Goal: Information Seeking & Learning: Learn about a topic

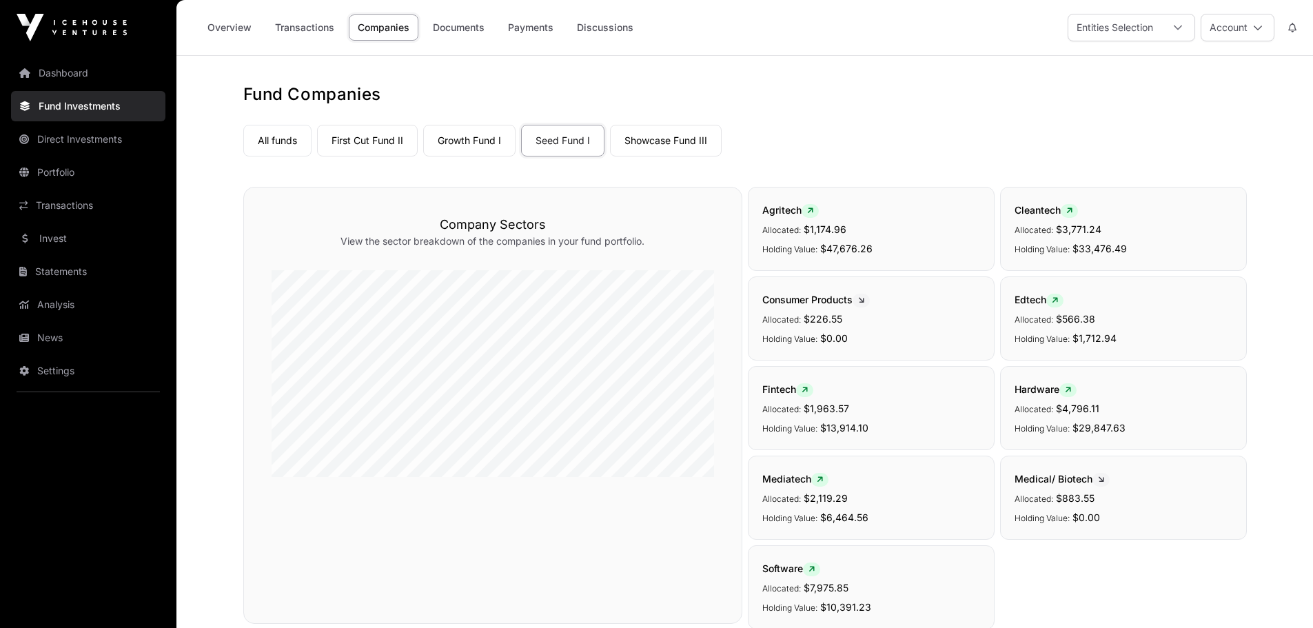
click at [69, 139] on link "Direct Investments" at bounding box center [88, 139] width 154 height 30
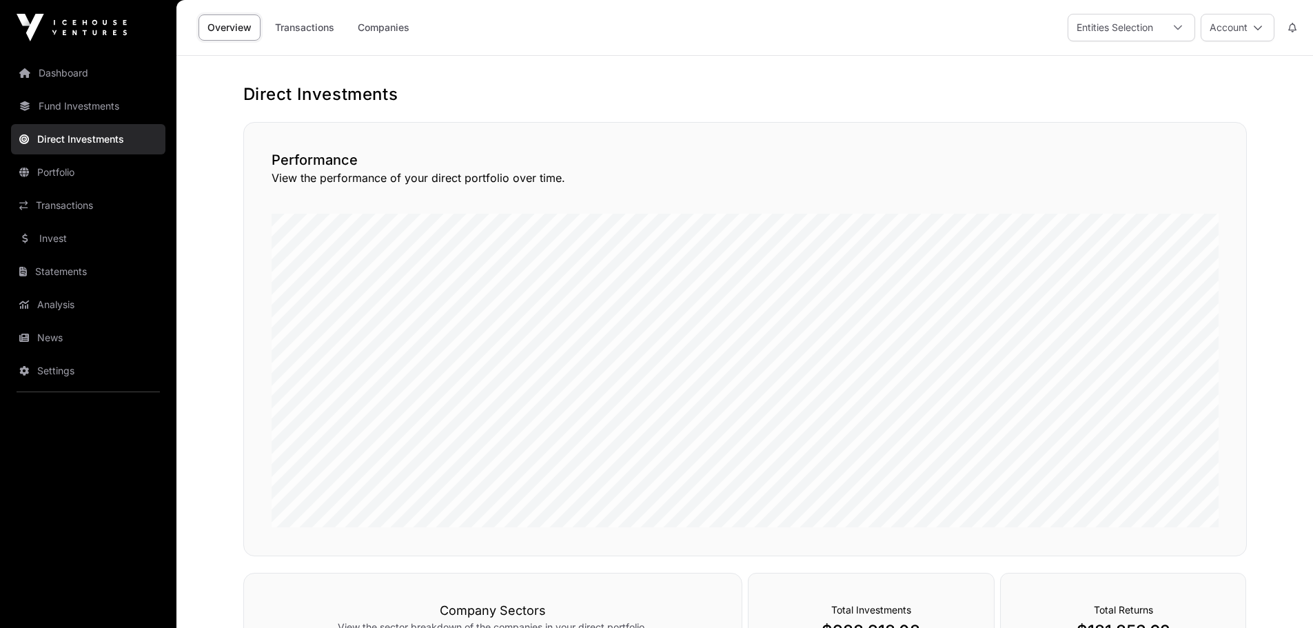
click at [380, 30] on link "Companies" at bounding box center [384, 27] width 70 height 26
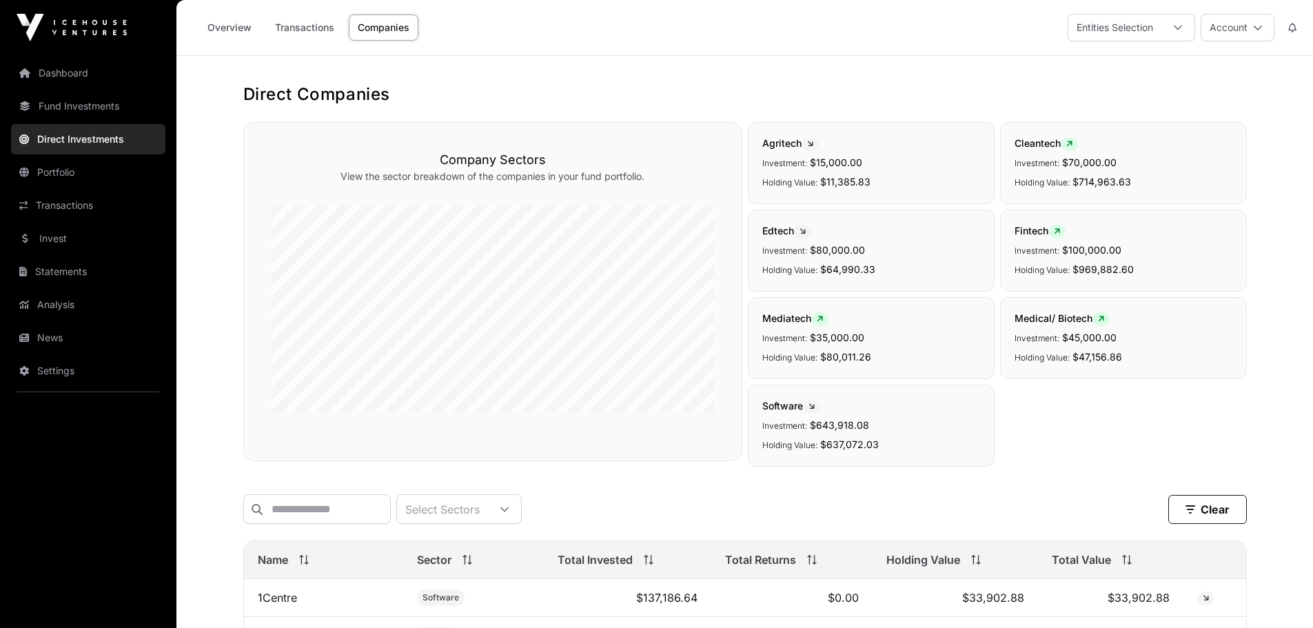
click at [1178, 25] on icon at bounding box center [1178, 28] width 10 height 10
click at [1111, 28] on div "Entities Selection" at bounding box center [1114, 27] width 93 height 26
click at [1244, 24] on button "Account" at bounding box center [1237, 28] width 74 height 28
click at [300, 31] on link "Transactions" at bounding box center [304, 27] width 77 height 26
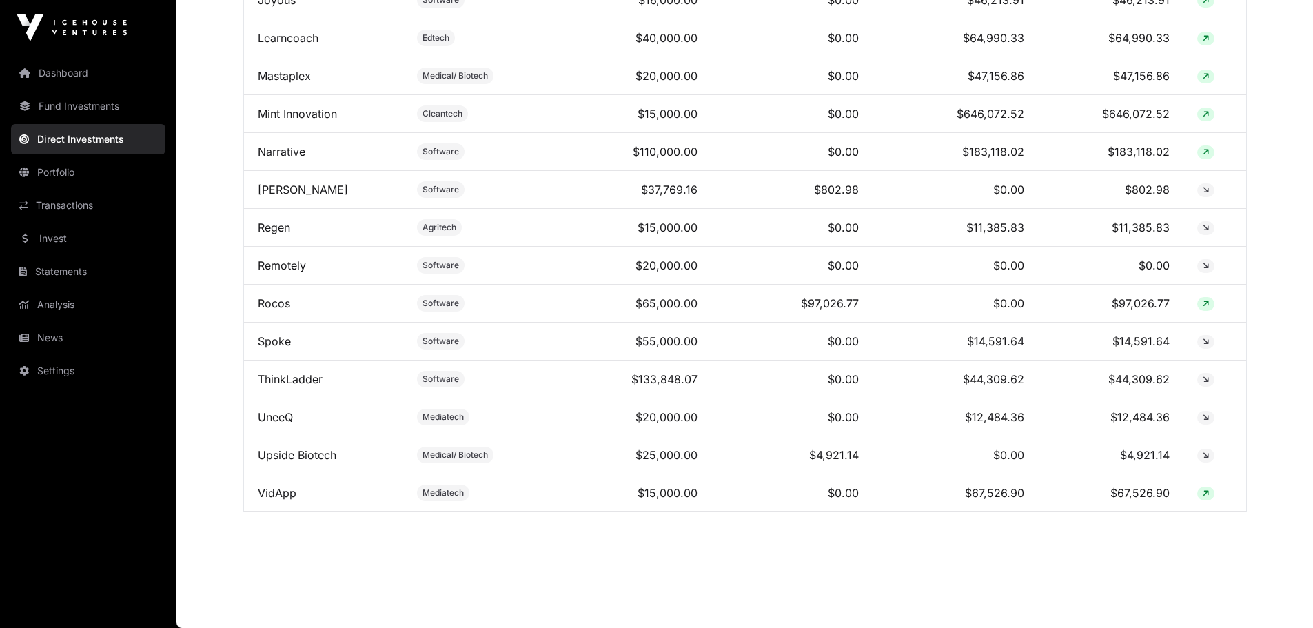
scroll to position [948, 0]
click at [303, 113] on link "Mint Innovation" at bounding box center [297, 114] width 79 height 14
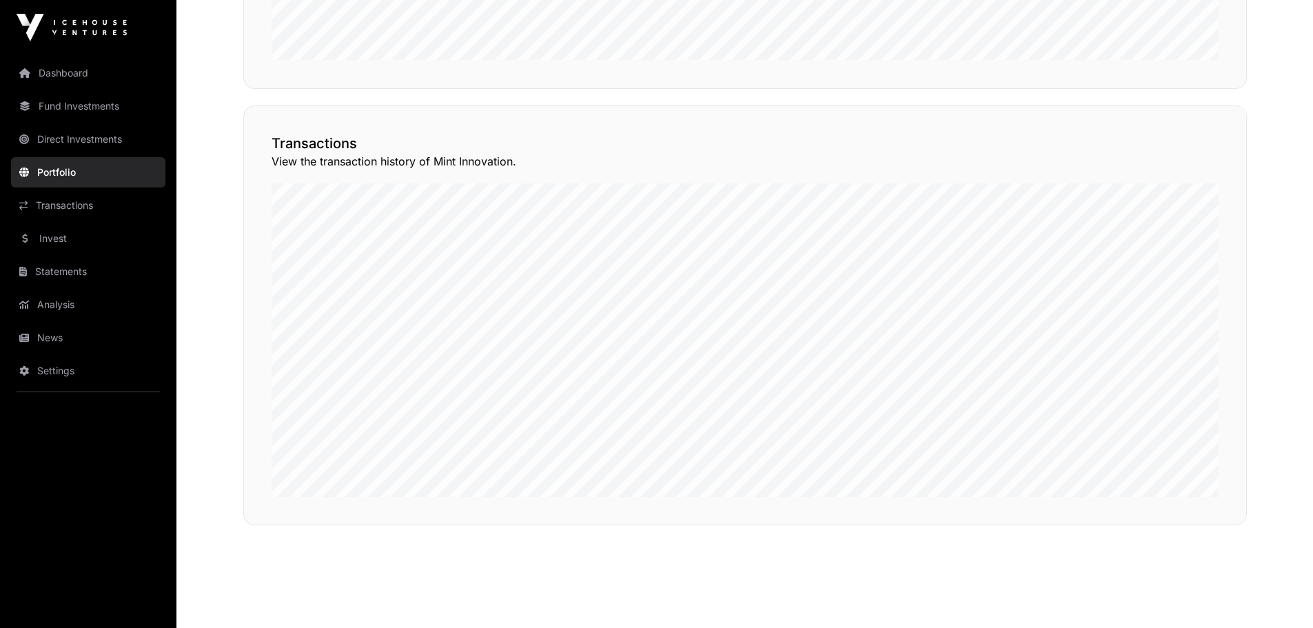
scroll to position [975, 0]
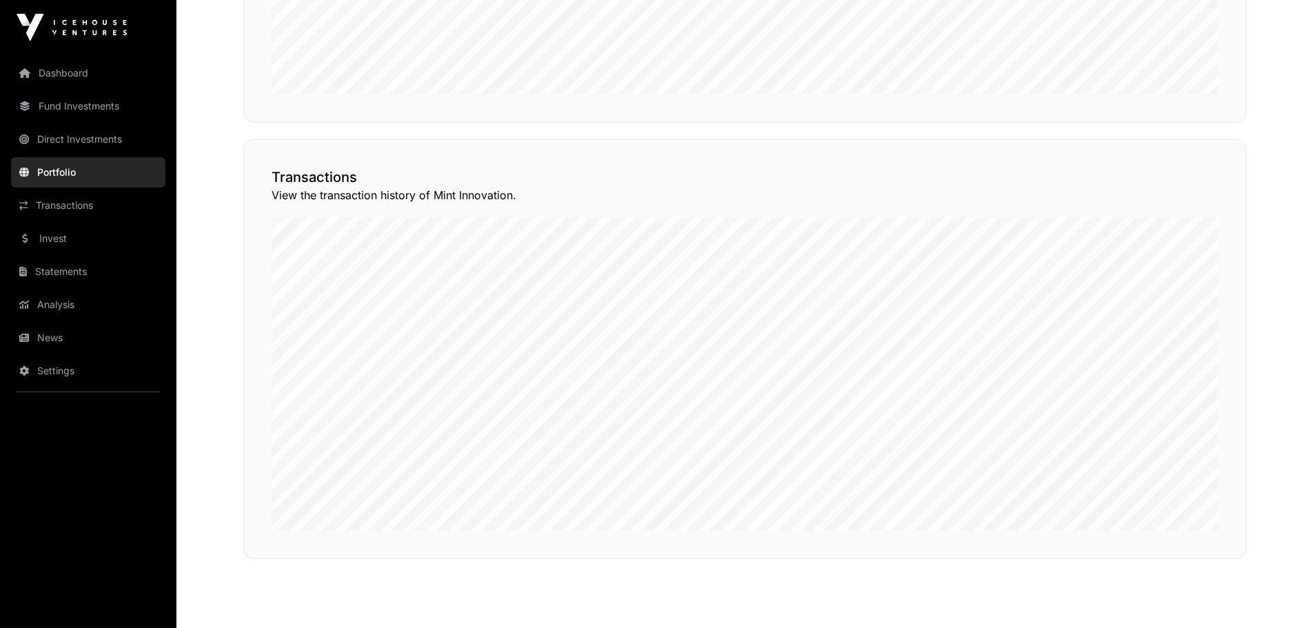
click at [1184, 127] on button "View Transactions" at bounding box center [1184, 114] width 114 height 23
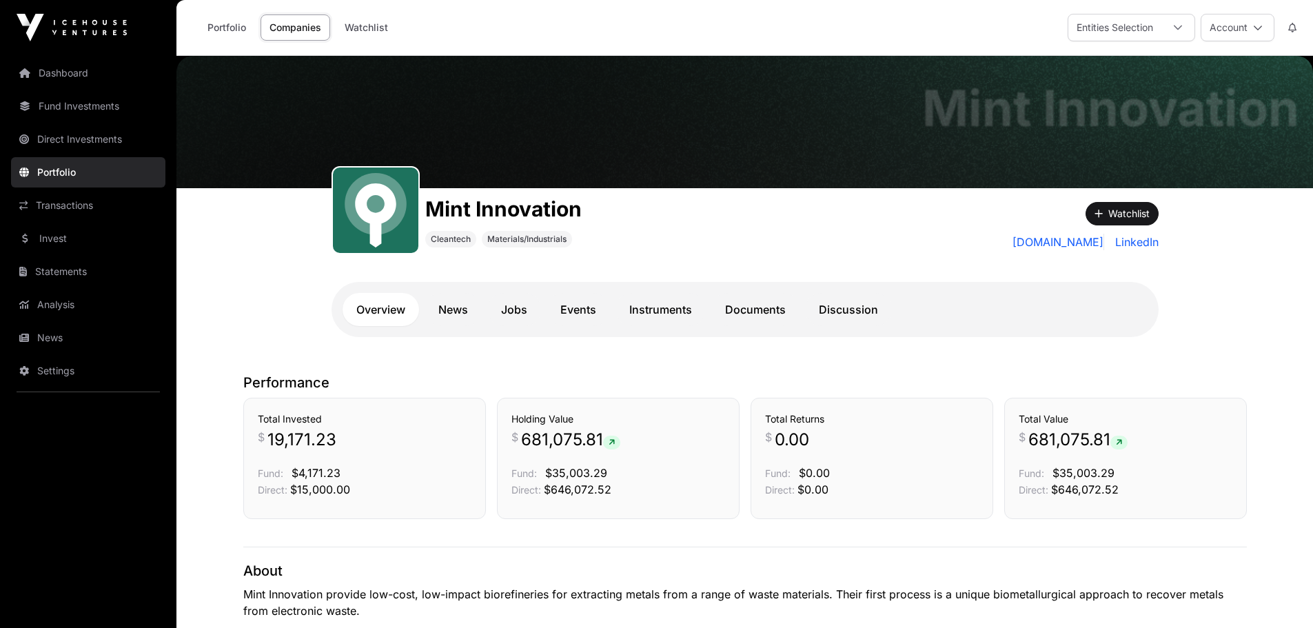
scroll to position [912, 0]
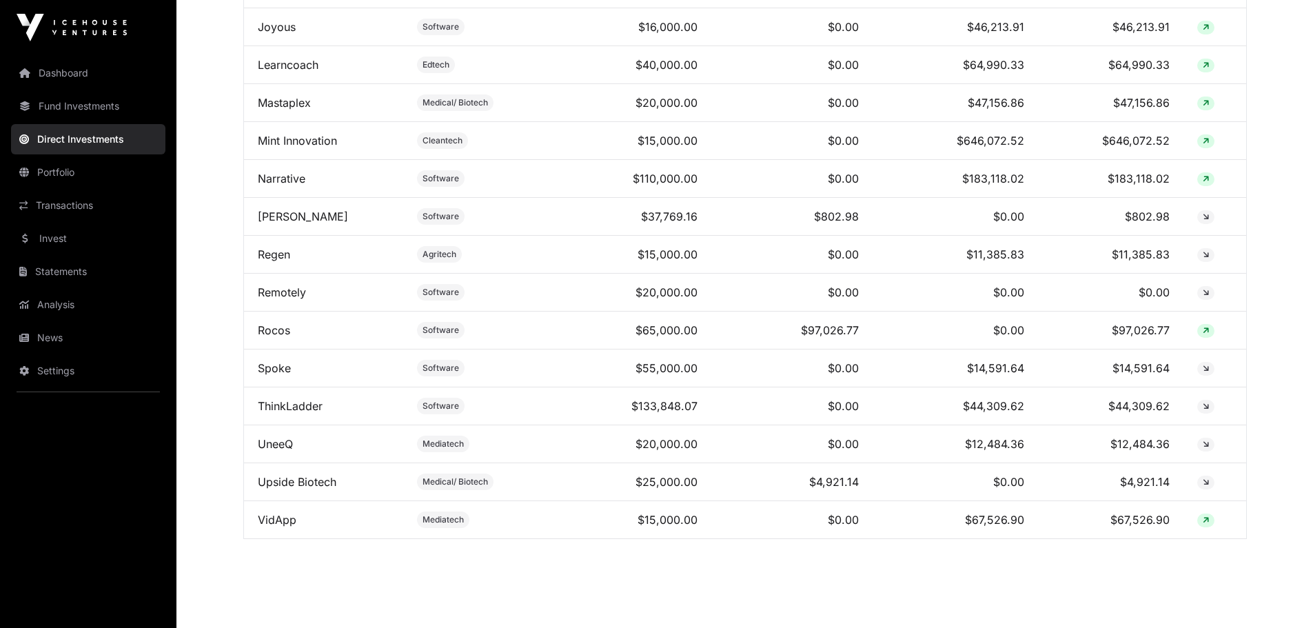
scroll to position [948, 0]
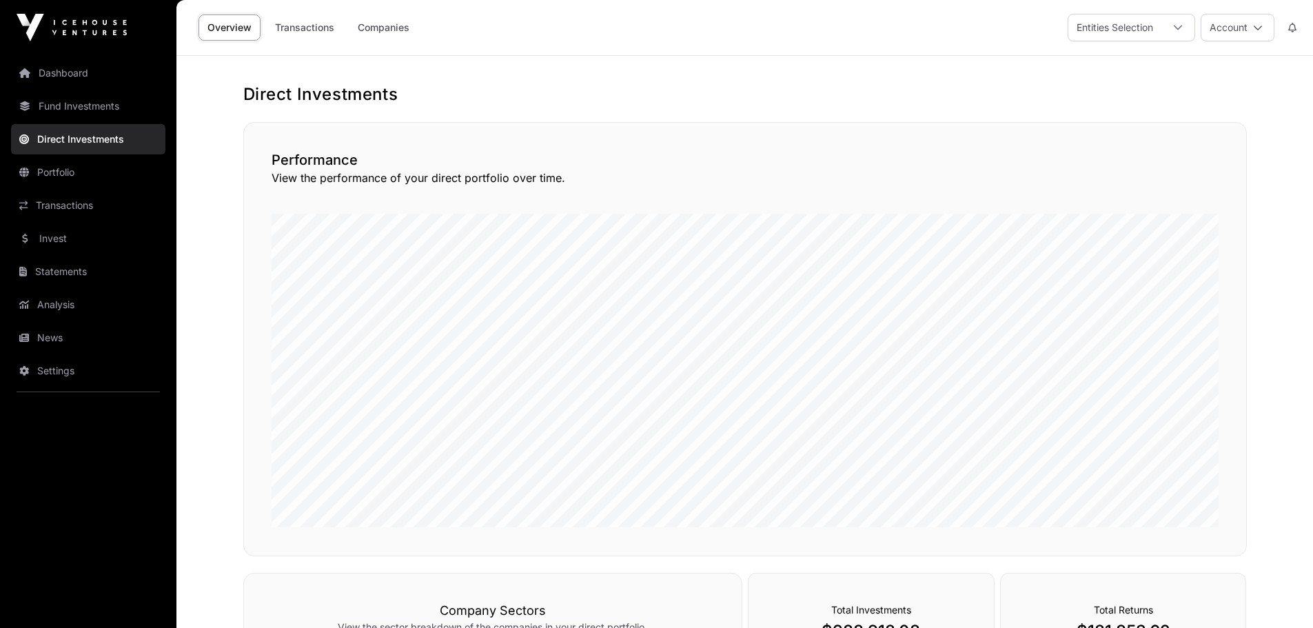
click at [54, 76] on link "Dashboard" at bounding box center [88, 73] width 154 height 30
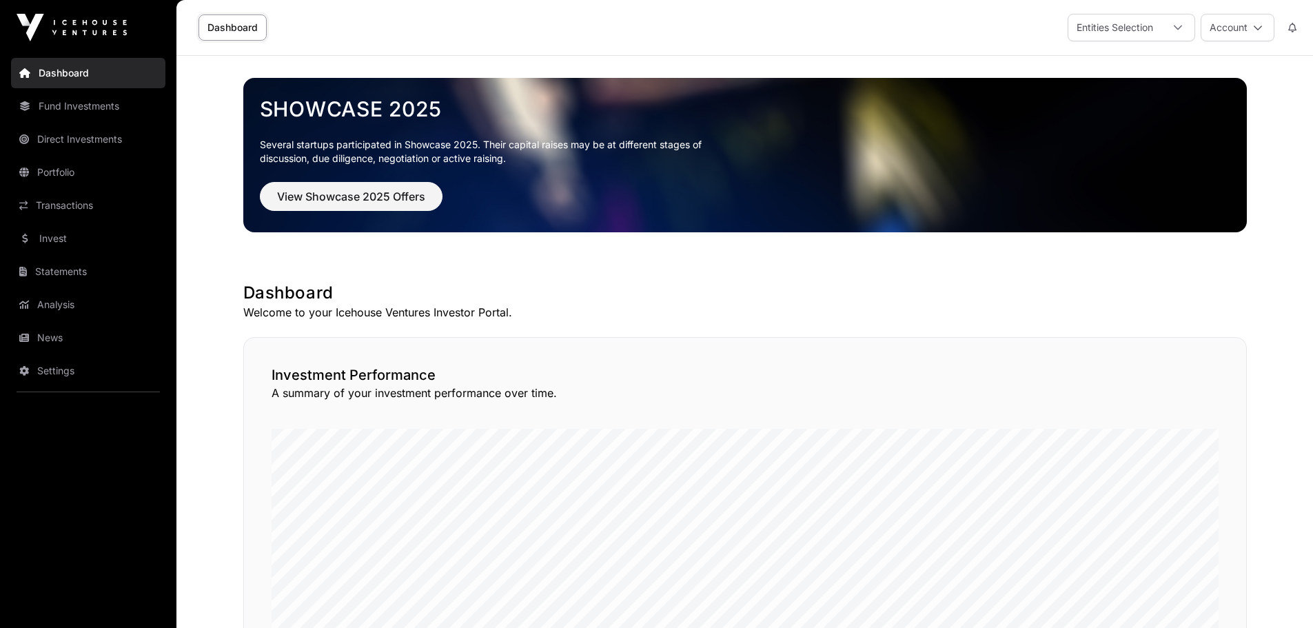
click at [1177, 29] on icon at bounding box center [1177, 27] width 8 height 5
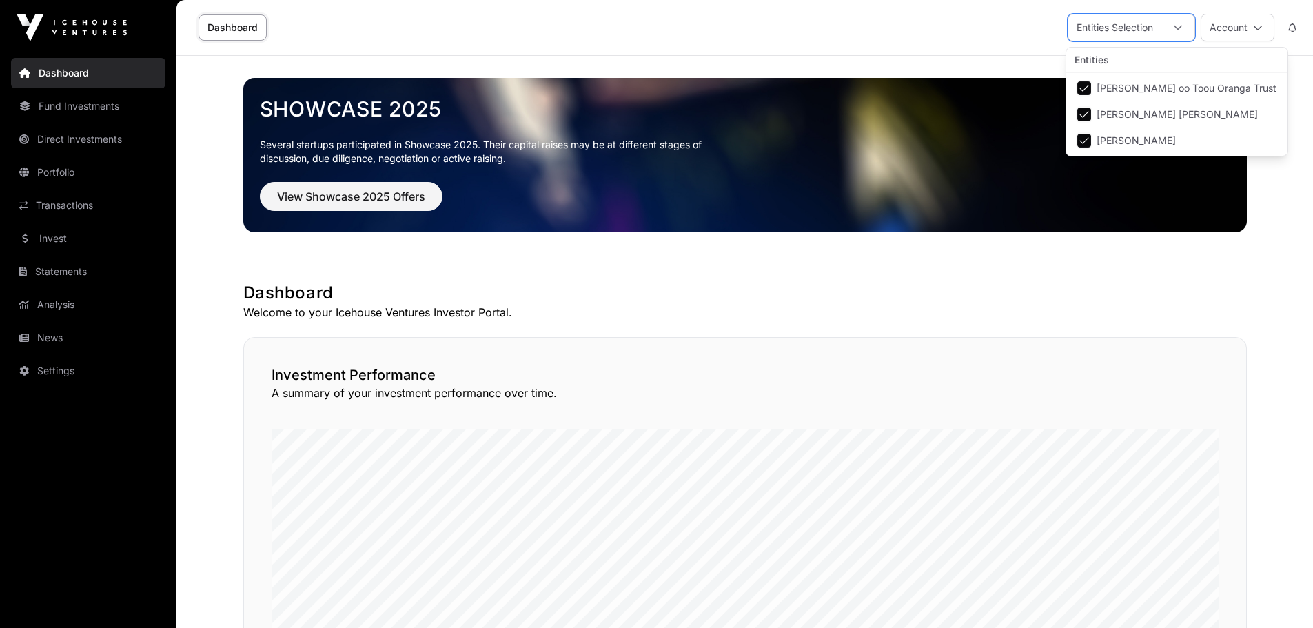
scroll to position [14, 9]
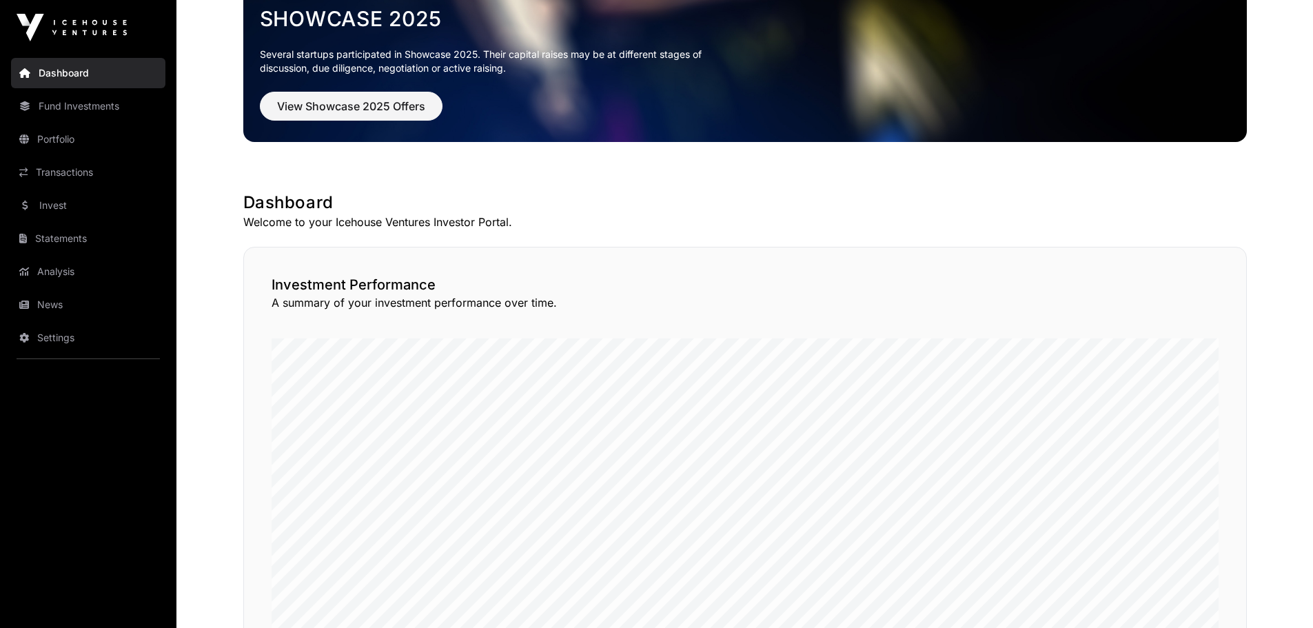
scroll to position [0, 0]
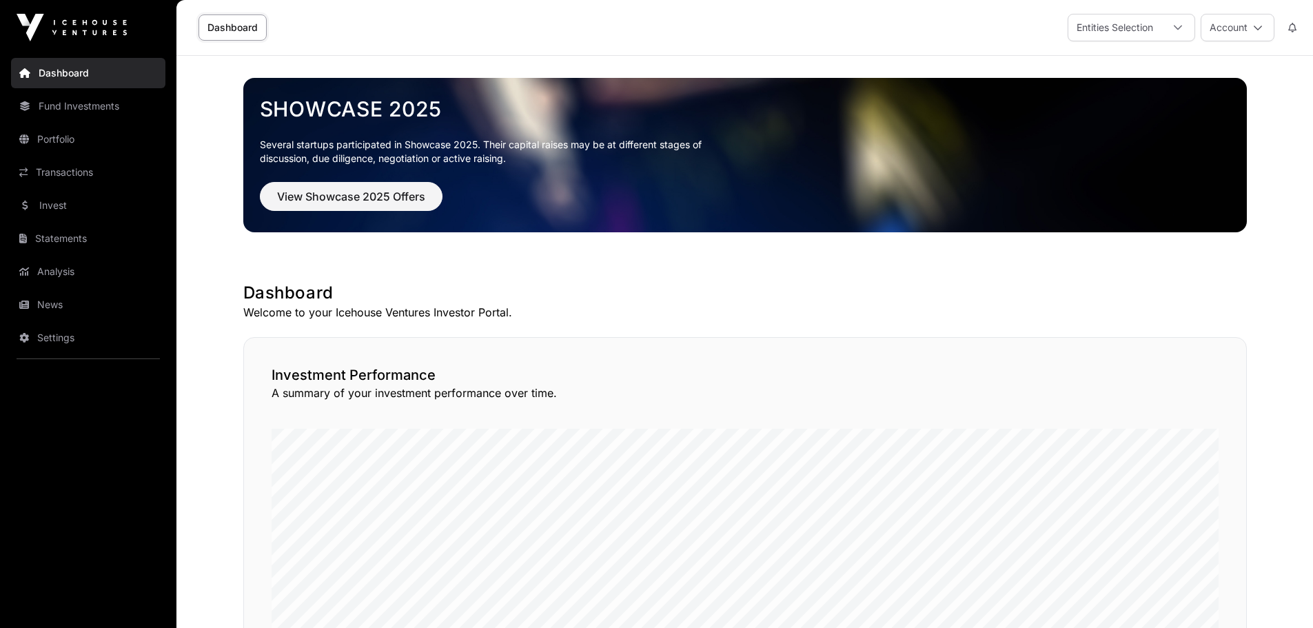
click at [1120, 28] on div "Entities Selection" at bounding box center [1114, 27] width 93 height 26
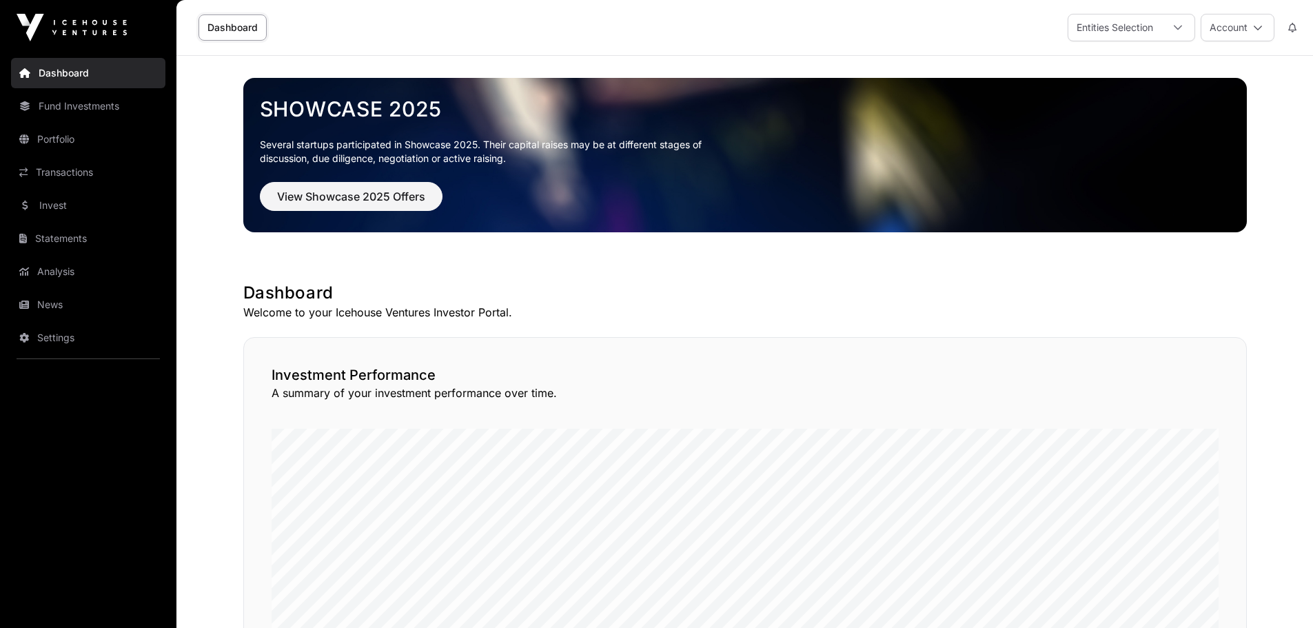
click at [1147, 30] on div "Entities Selection" at bounding box center [1114, 27] width 93 height 26
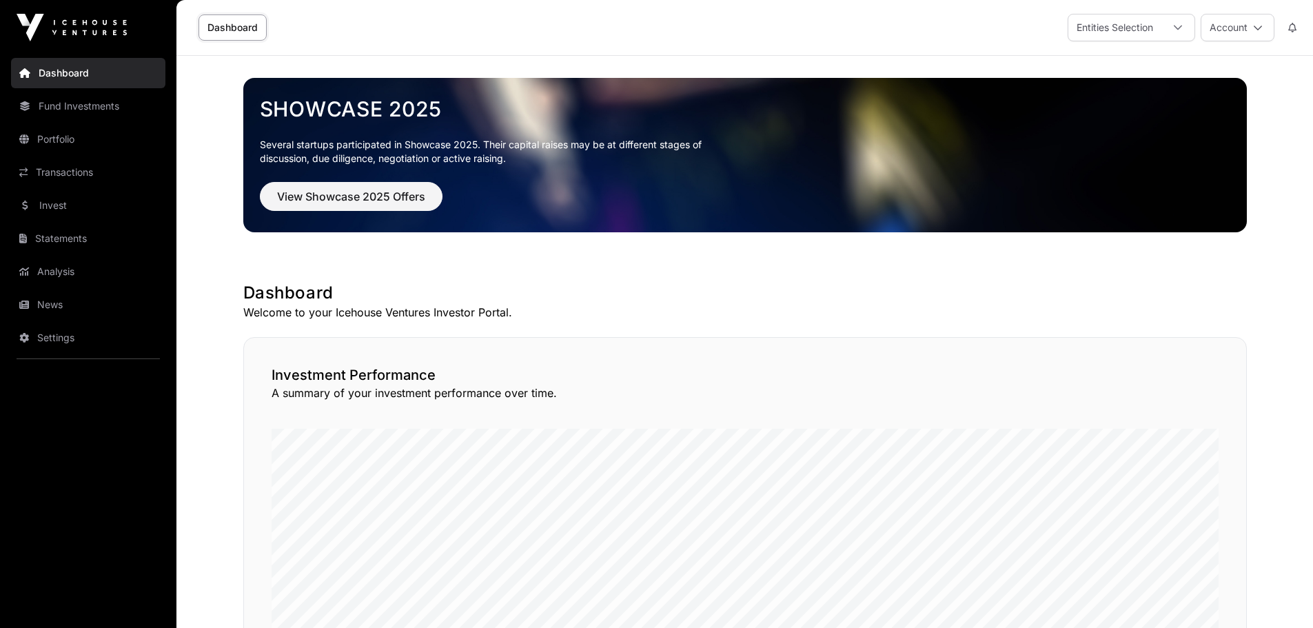
click at [1104, 26] on div "Entities Selection" at bounding box center [1114, 27] width 93 height 26
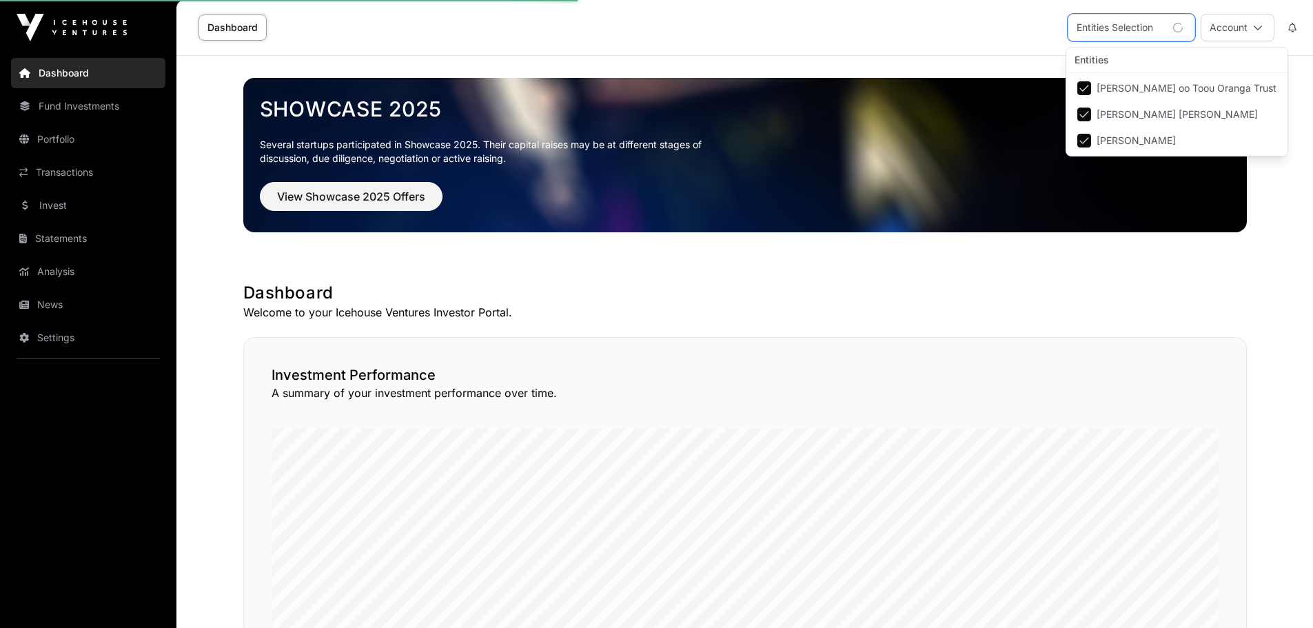
click at [875, 302] on h1 "Dashboard" at bounding box center [744, 293] width 1003 height 22
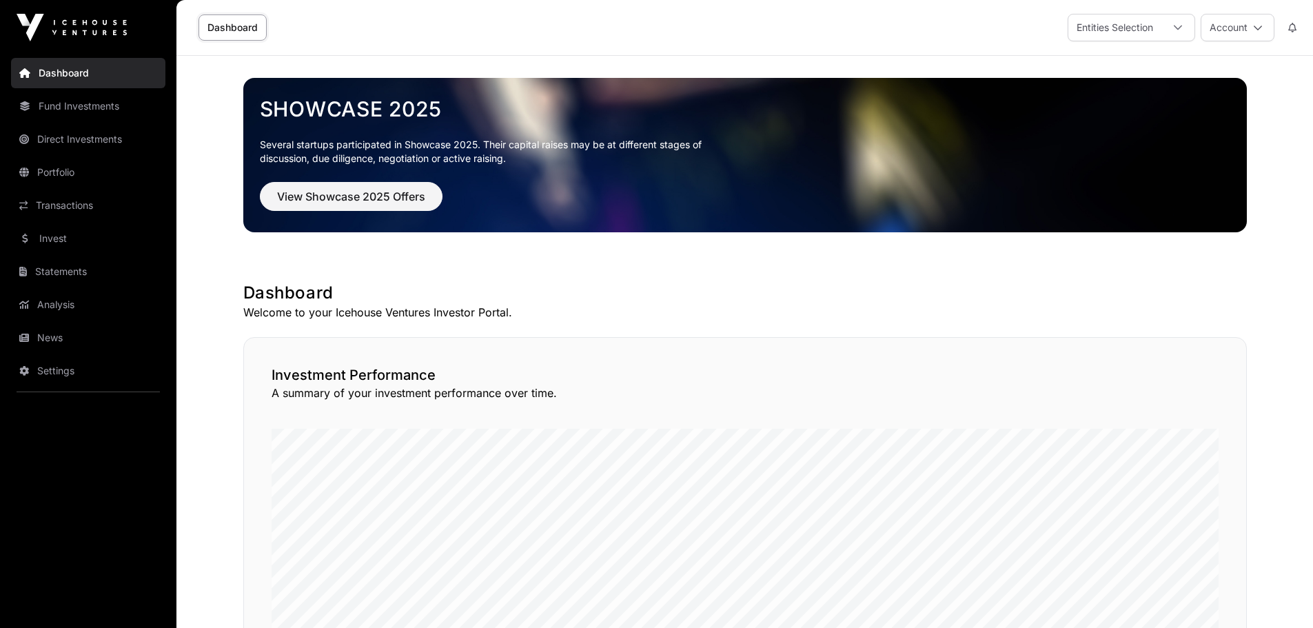
click at [1136, 19] on div "Entities Selection" at bounding box center [1114, 27] width 93 height 26
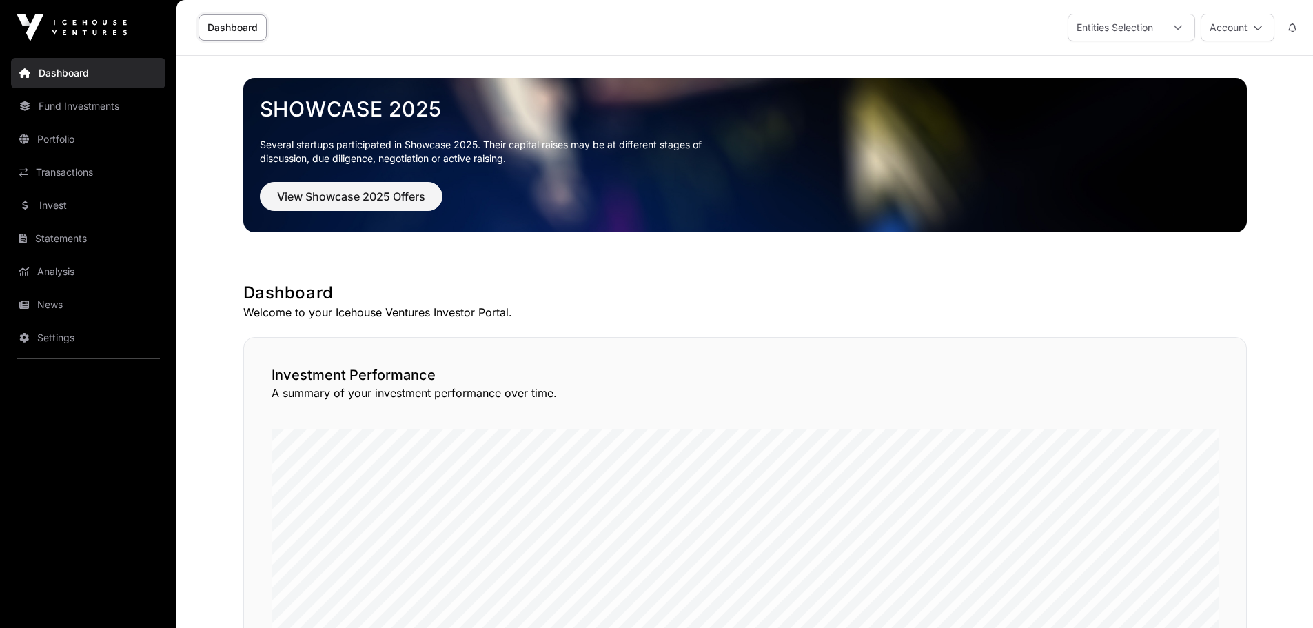
click at [1179, 28] on icon at bounding box center [1177, 27] width 8 height 5
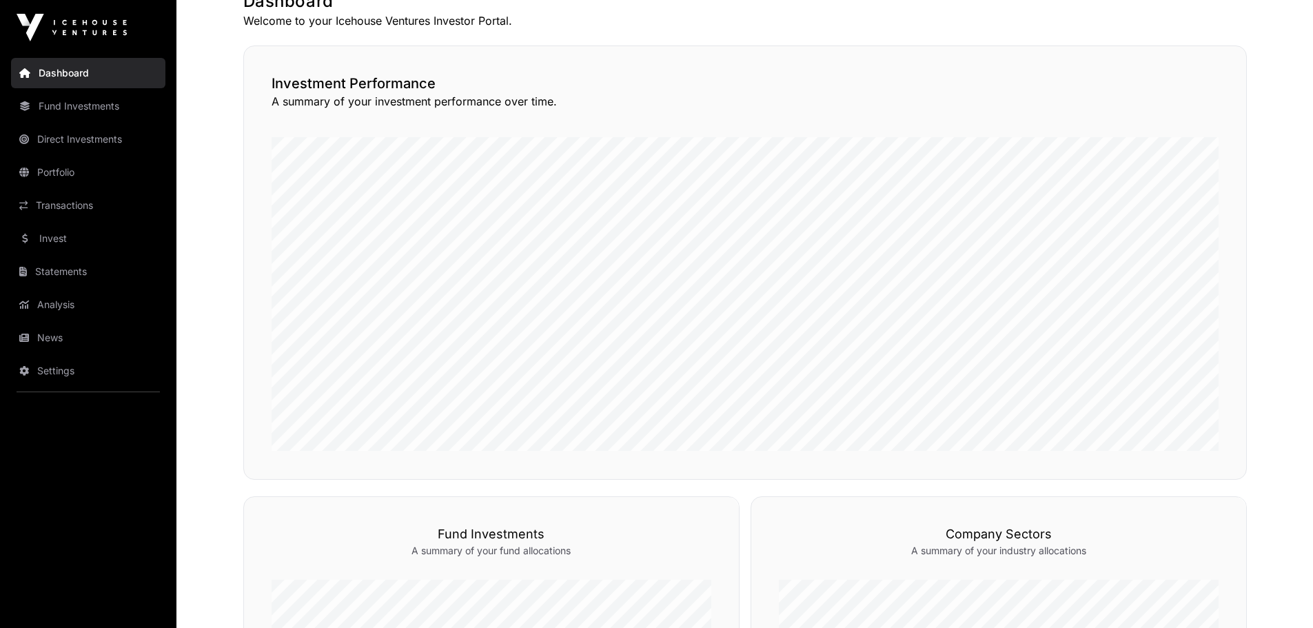
scroll to position [276, 0]
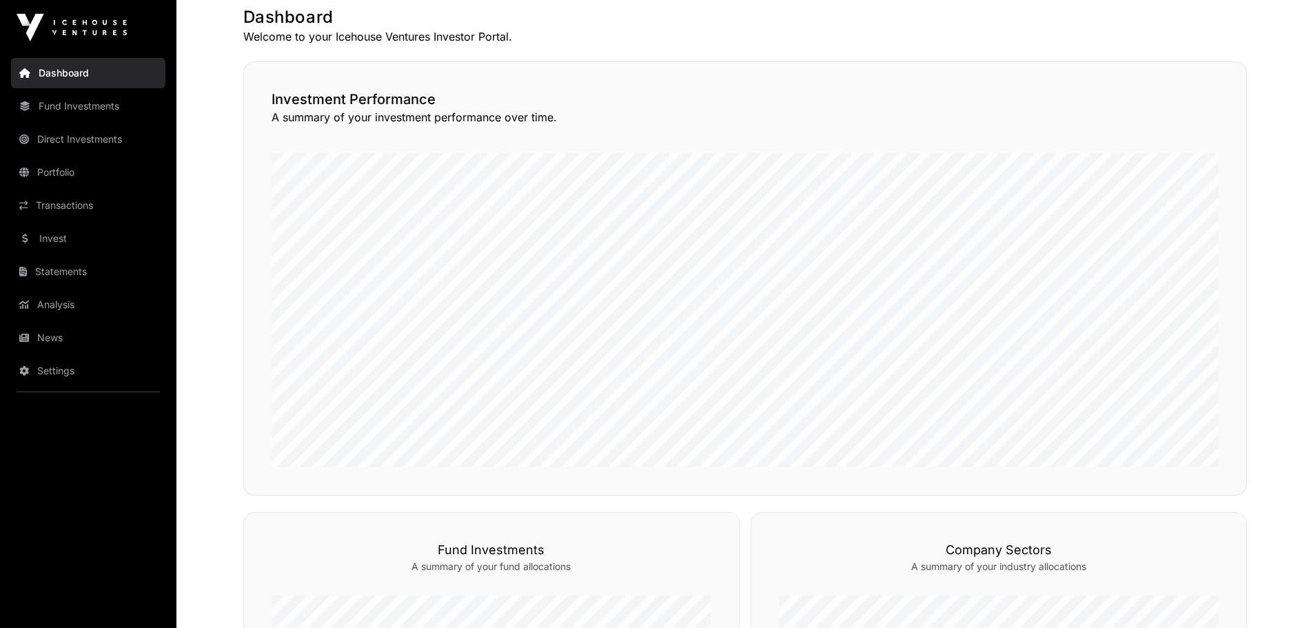
click at [49, 373] on link "Settings" at bounding box center [88, 371] width 154 height 30
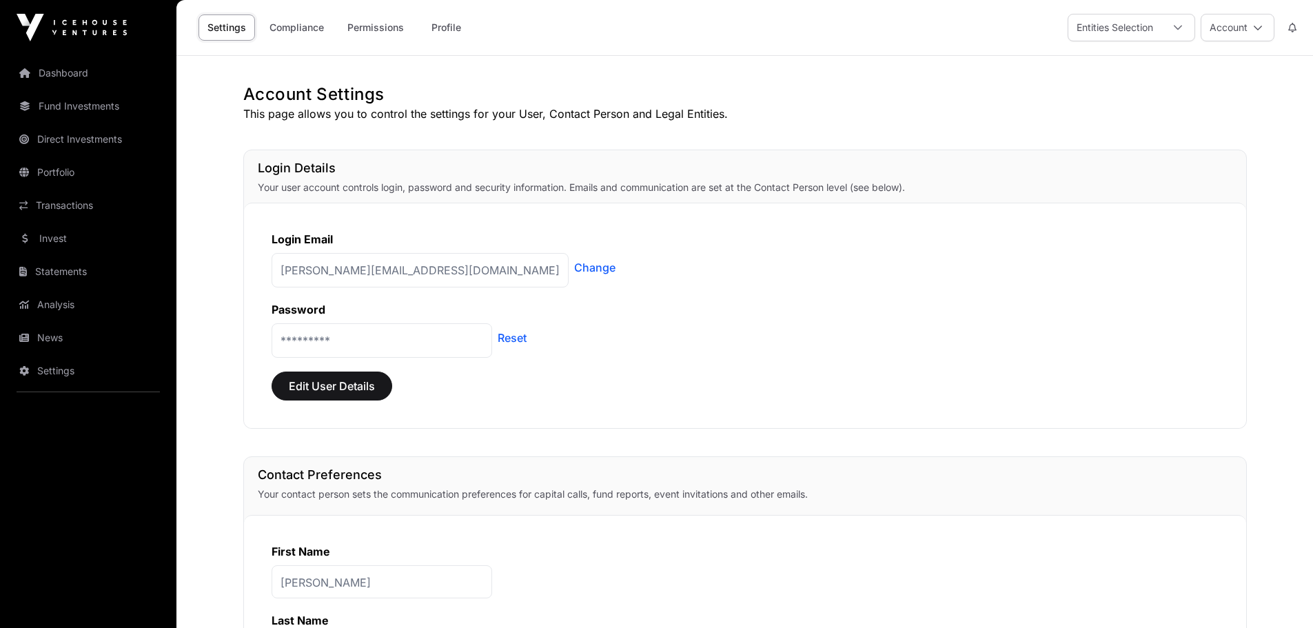
click at [62, 80] on link "Dashboard" at bounding box center [88, 73] width 154 height 30
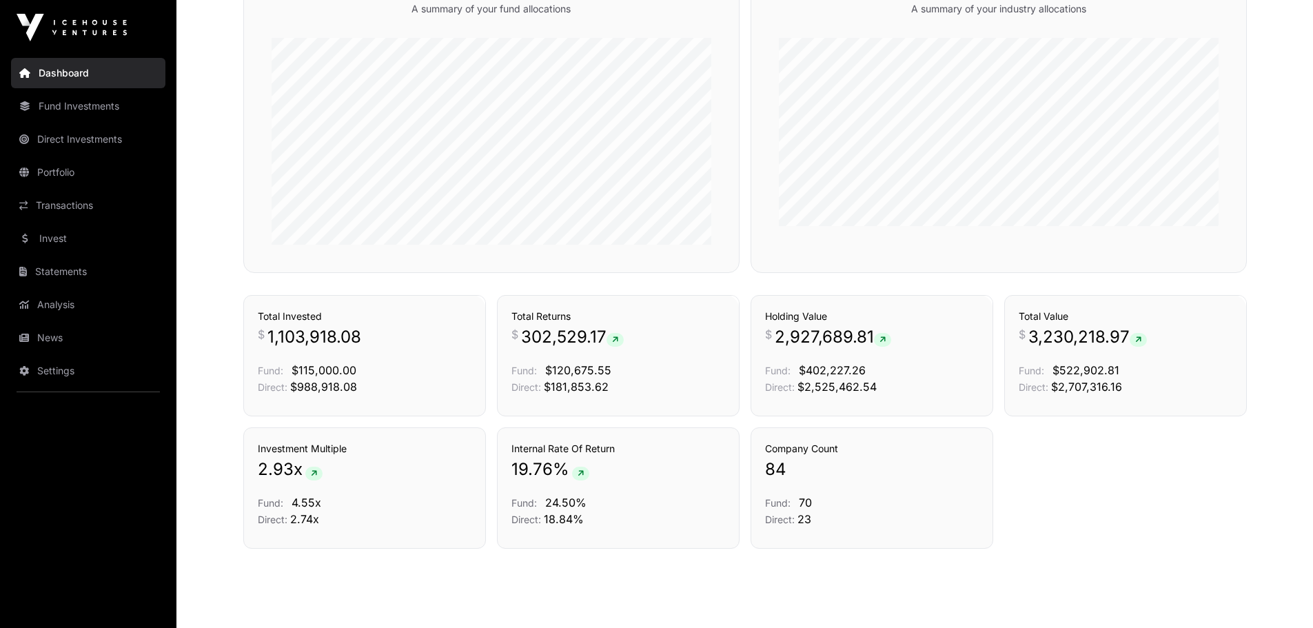
scroll to position [870, 0]
